Goal: Complete application form

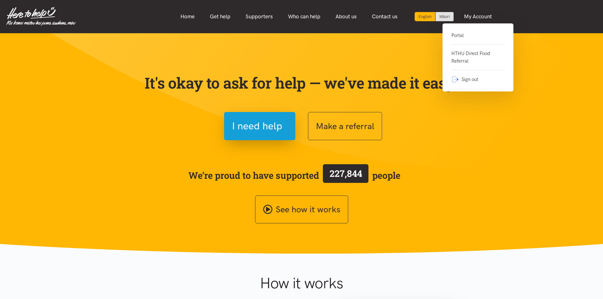
click at [468, 33] on link "Portal" at bounding box center [478, 38] width 53 height 13
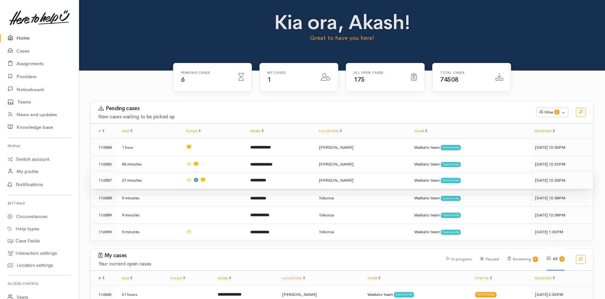
click at [209, 181] on td at bounding box center [213, 180] width 64 height 17
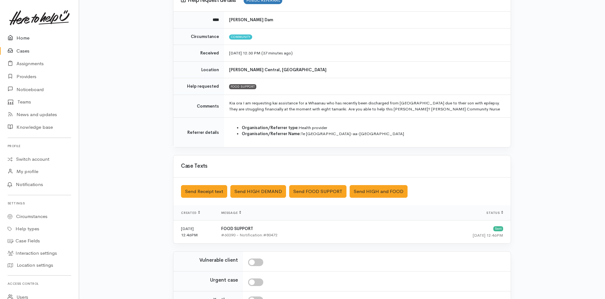
scroll to position [63, 0]
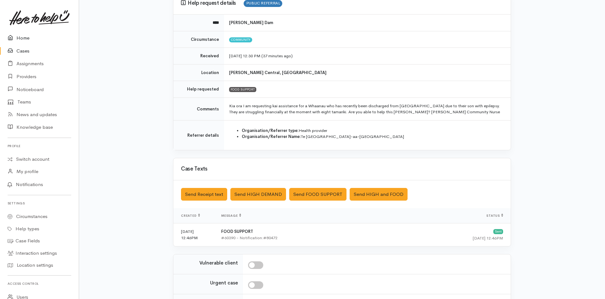
click at [25, 37] on link "Home" at bounding box center [39, 38] width 79 height 13
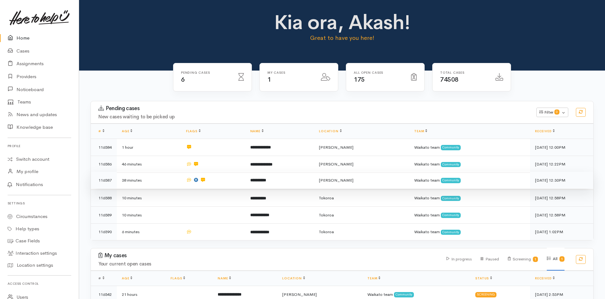
click at [250, 181] on td "**********" at bounding box center [279, 180] width 69 height 17
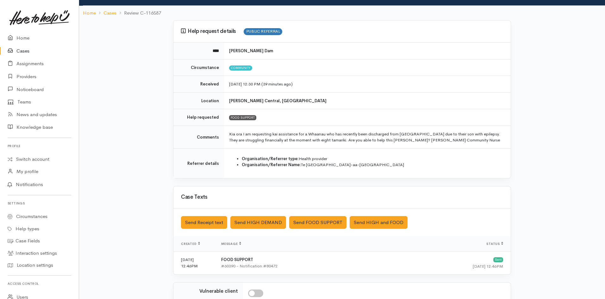
scroll to position [127, 0]
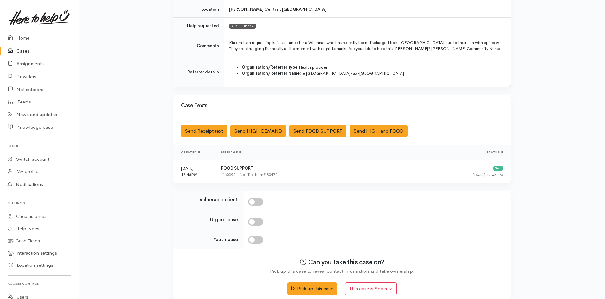
click at [20, 53] on link "Cases" at bounding box center [39, 51] width 79 height 13
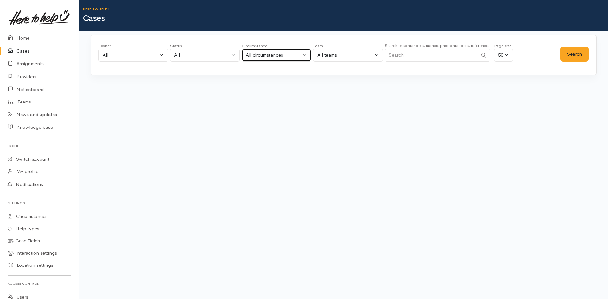
click at [297, 56] on div "All circumstances" at bounding box center [274, 55] width 56 height 7
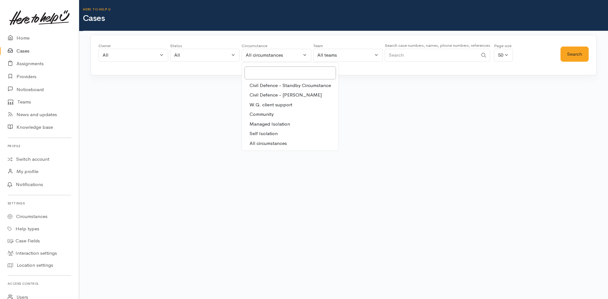
click at [269, 113] on span "Community" at bounding box center [262, 114] width 24 height 7
select select "2"
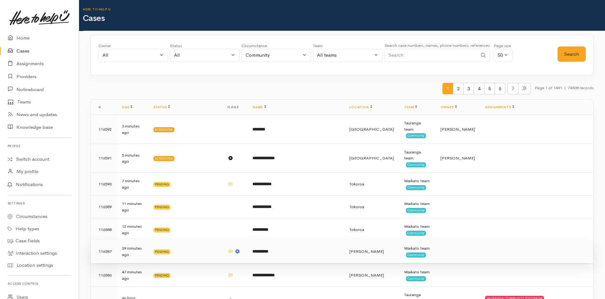
click at [334, 263] on td "**********" at bounding box center [296, 251] width 97 height 23
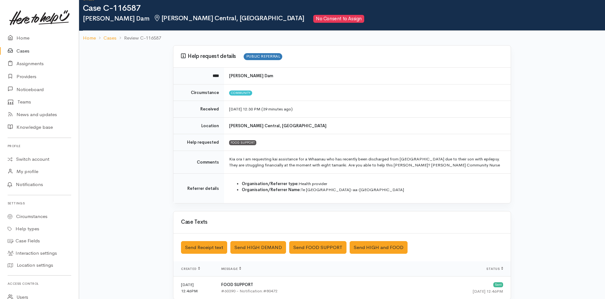
scroll to position [8, 0]
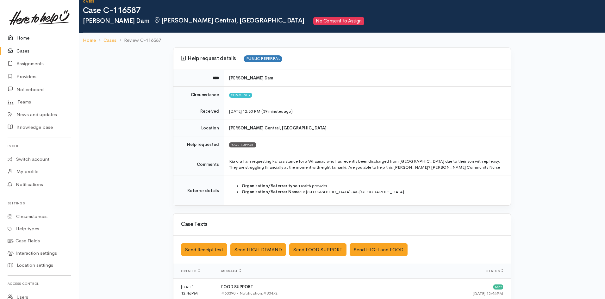
click at [21, 39] on link "Home" at bounding box center [39, 38] width 79 height 13
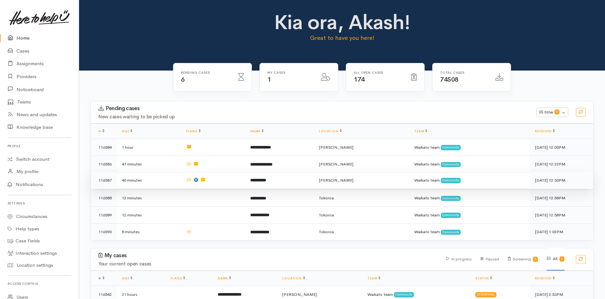
click at [283, 178] on td "**********" at bounding box center [279, 180] width 69 height 17
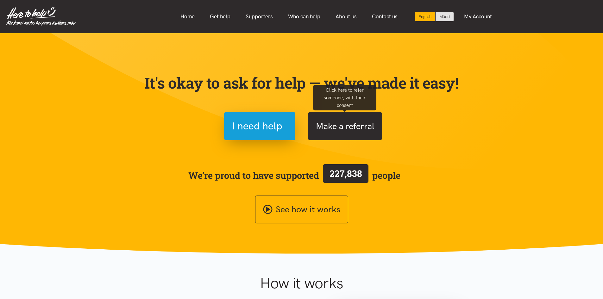
click at [356, 124] on button "Make a referral" at bounding box center [345, 126] width 74 height 28
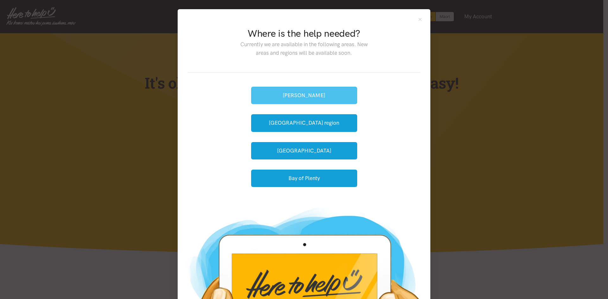
click at [321, 97] on button "[PERSON_NAME]" at bounding box center [304, 95] width 106 height 17
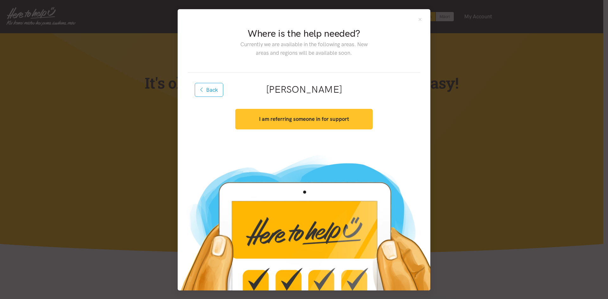
click at [314, 121] on strong "I am referring someone in for support" at bounding box center [304, 119] width 90 height 6
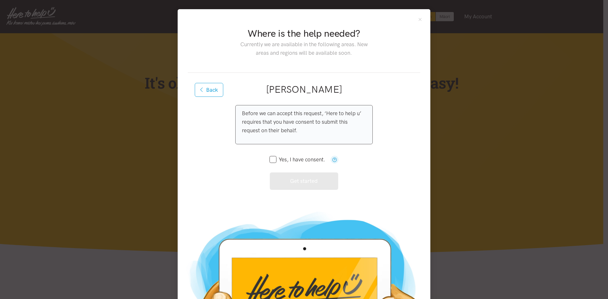
click at [286, 159] on input "Yes, I have consent." at bounding box center [297, 159] width 56 height 5
checkbox input "true"
click at [294, 186] on button "Get started" at bounding box center [304, 181] width 69 height 17
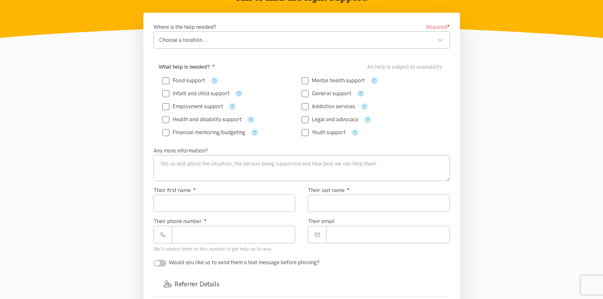
scroll to position [222, 0]
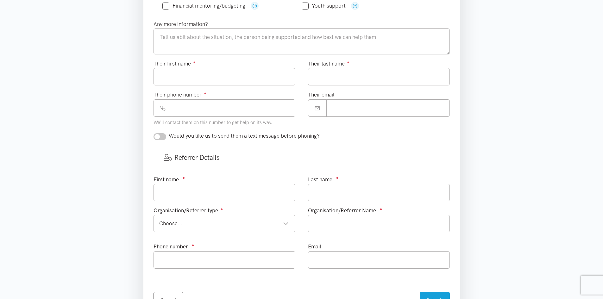
click at [375, 237] on div "Organisation/Referrer Name ●" at bounding box center [379, 224] width 155 height 36
click at [377, 225] on input "text" at bounding box center [379, 223] width 142 height 17
click at [322, 242] on div "Organisation/Referrer Name ●" at bounding box center [379, 224] width 155 height 36
click at [238, 193] on input "text" at bounding box center [225, 192] width 142 height 17
click at [273, 210] on div "First name ● Last name ● Organisation/Referrer type ● Choose... Choose... Choos…" at bounding box center [301, 226] width 309 height 102
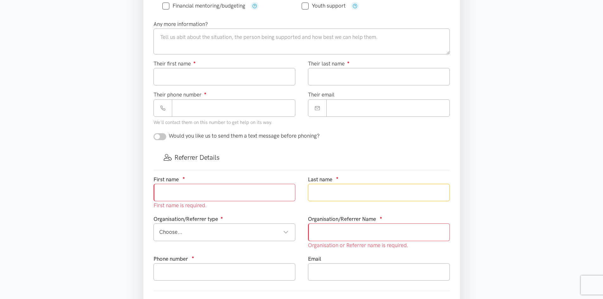
click at [345, 195] on input "text" at bounding box center [379, 192] width 142 height 17
click at [348, 211] on div "Last name ● Last name is required." at bounding box center [379, 195] width 155 height 40
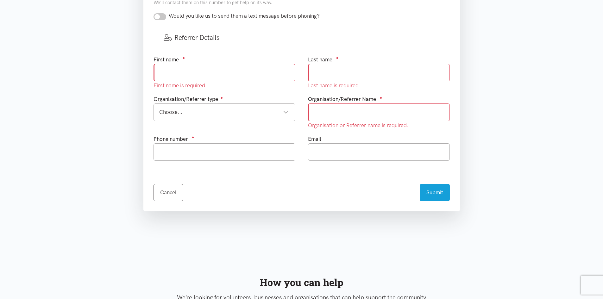
scroll to position [348, 0]
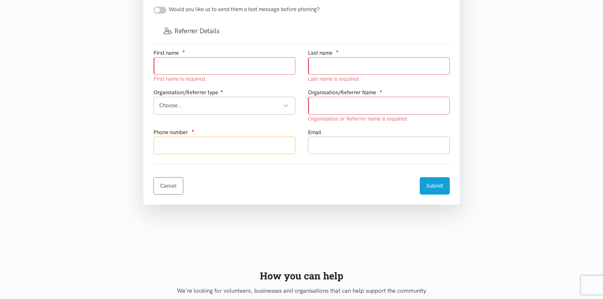
click at [258, 141] on input "text" at bounding box center [225, 145] width 142 height 17
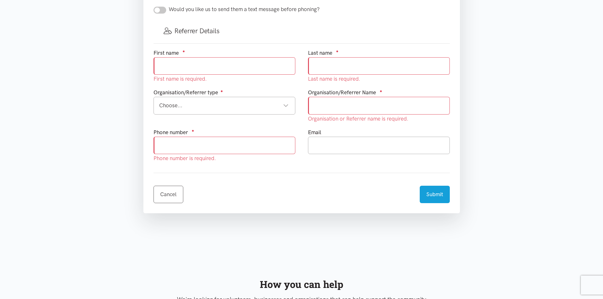
click at [336, 149] on input "text" at bounding box center [379, 145] width 142 height 17
click at [283, 109] on div "Choose..." at bounding box center [224, 105] width 130 height 9
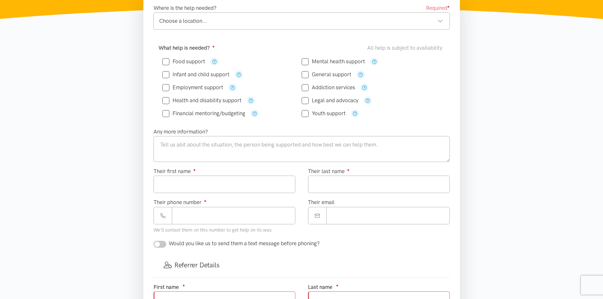
scroll to position [0, 0]
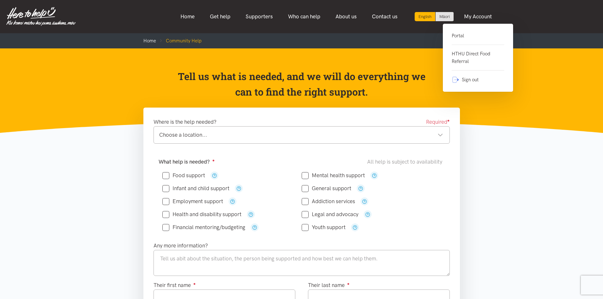
click at [463, 35] on link "Portal" at bounding box center [478, 38] width 53 height 13
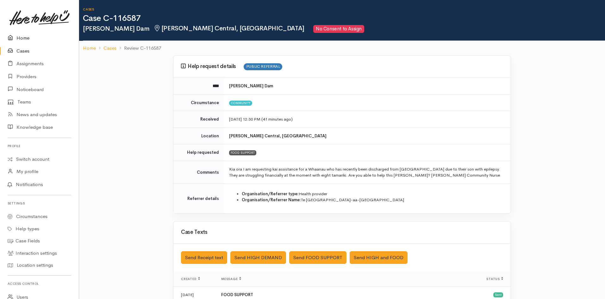
click at [26, 37] on link "Home" at bounding box center [39, 38] width 79 height 13
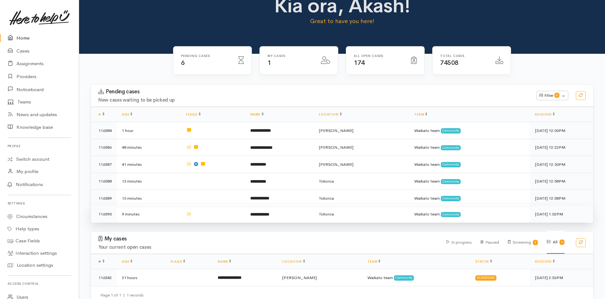
scroll to position [26, 0]
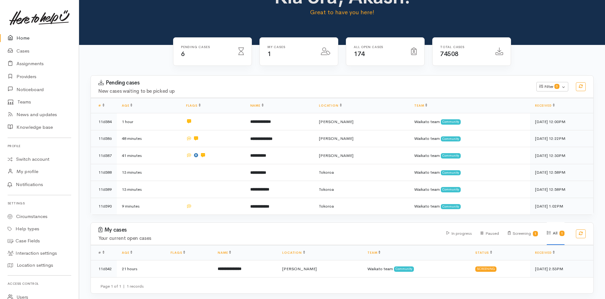
click at [270, 46] on h6 "My cases" at bounding box center [291, 46] width 46 height 3
click at [163, 43] on div "Pending cases 6 My cases 1 174 74508" at bounding box center [342, 56] width 361 height 38
click at [19, 53] on link "Cases" at bounding box center [39, 51] width 79 height 13
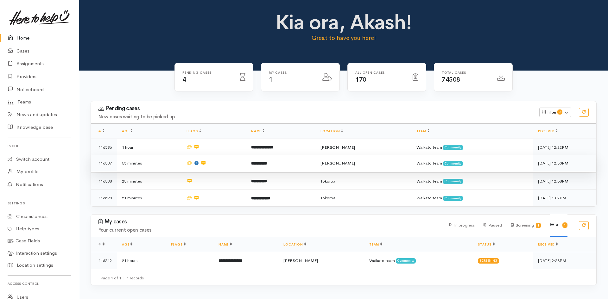
click at [314, 165] on td "**********" at bounding box center [280, 163] width 69 height 17
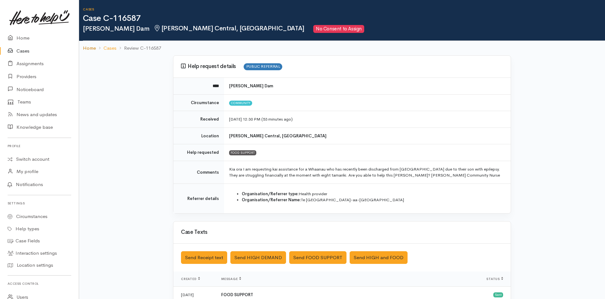
click at [93, 46] on link "Home" at bounding box center [89, 48] width 13 height 7
